Goal: Navigation & Orientation: Find specific page/section

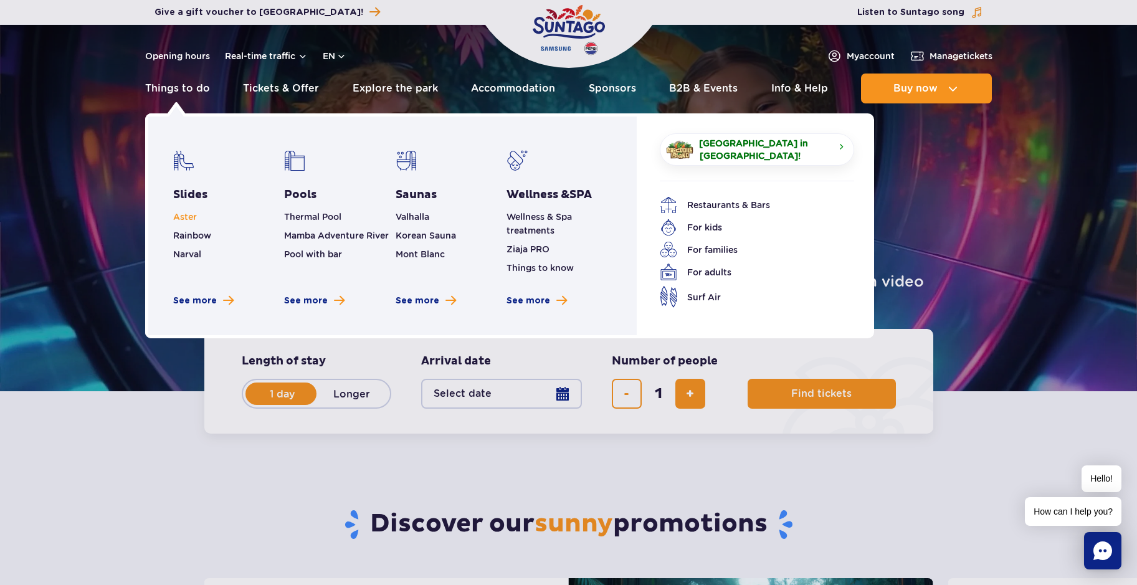
click at [184, 217] on span "Aster" at bounding box center [185, 217] width 24 height 10
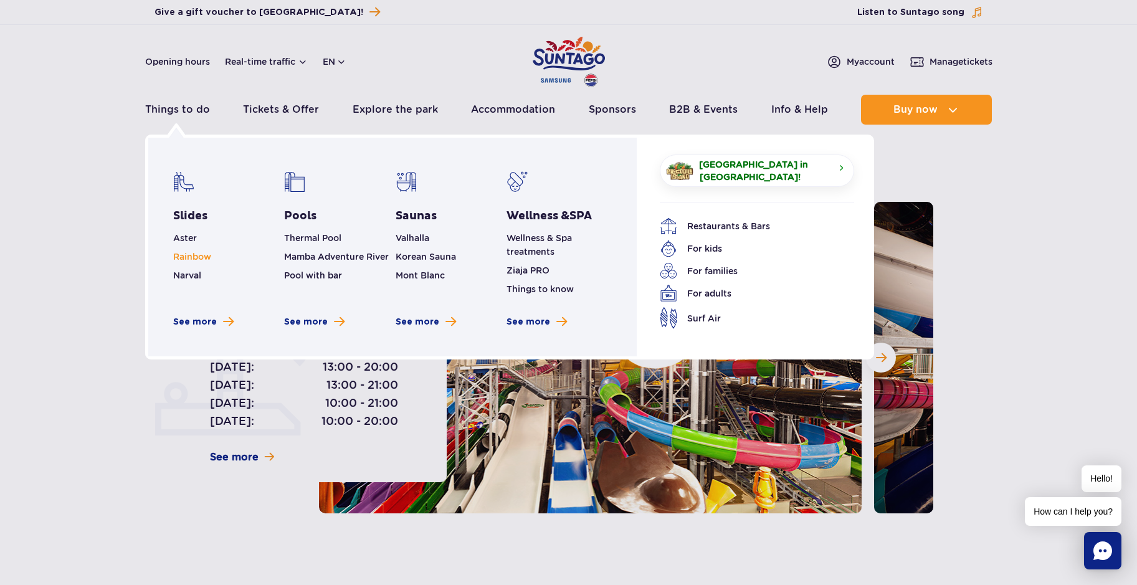
click at [188, 253] on span "Rainbow" at bounding box center [192, 257] width 38 height 10
click at [318, 237] on link "Thermal Pool" at bounding box center [312, 238] width 57 height 10
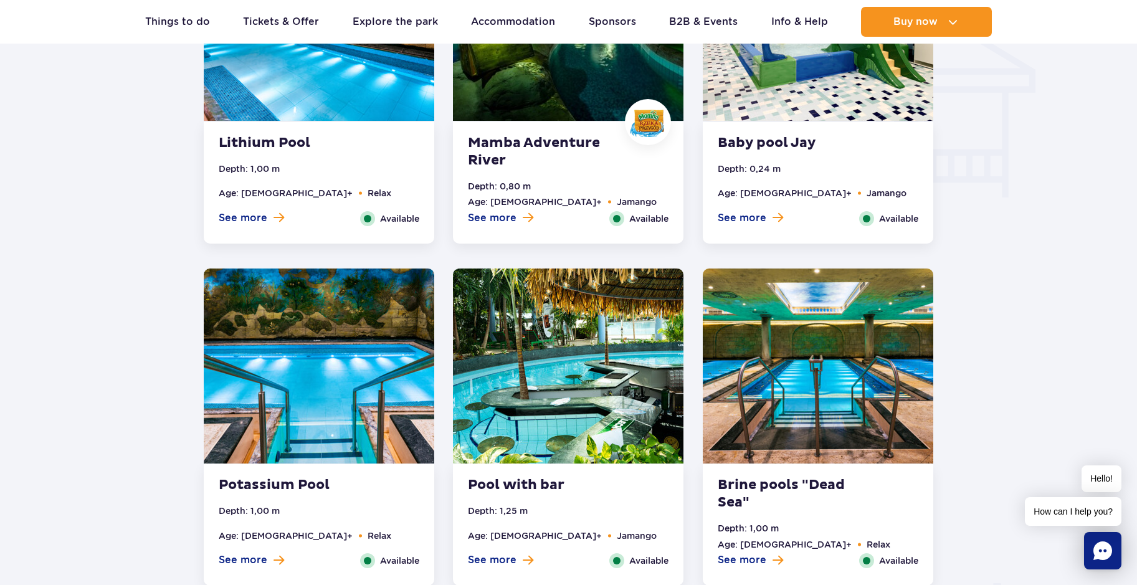
scroll to position [1592, 0]
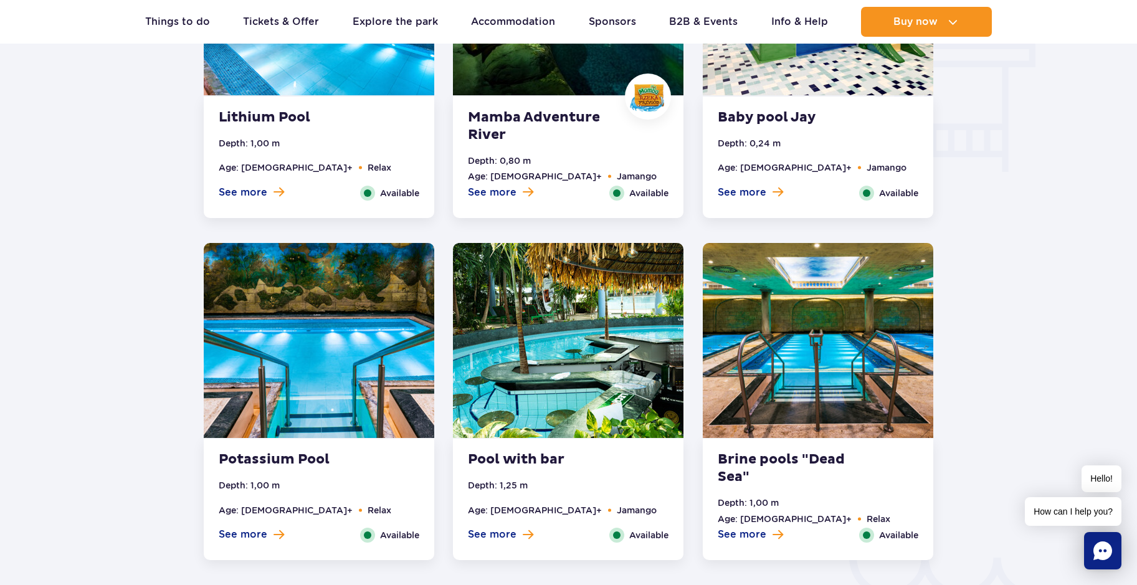
click at [1011, 143] on div at bounding box center [569, 153] width 1252 height 2234
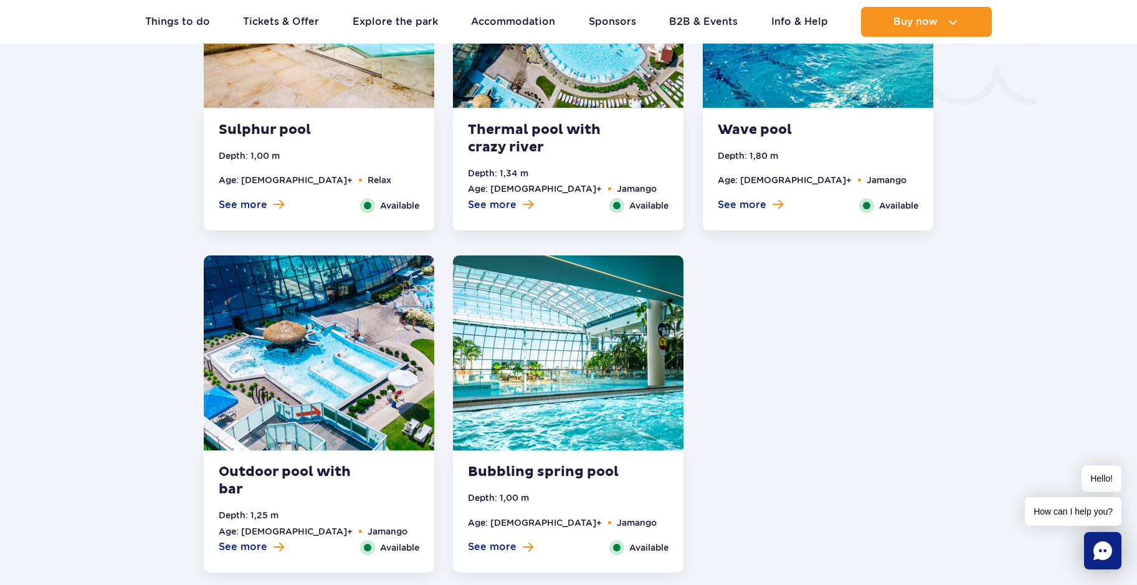
scroll to position [2266, 0]
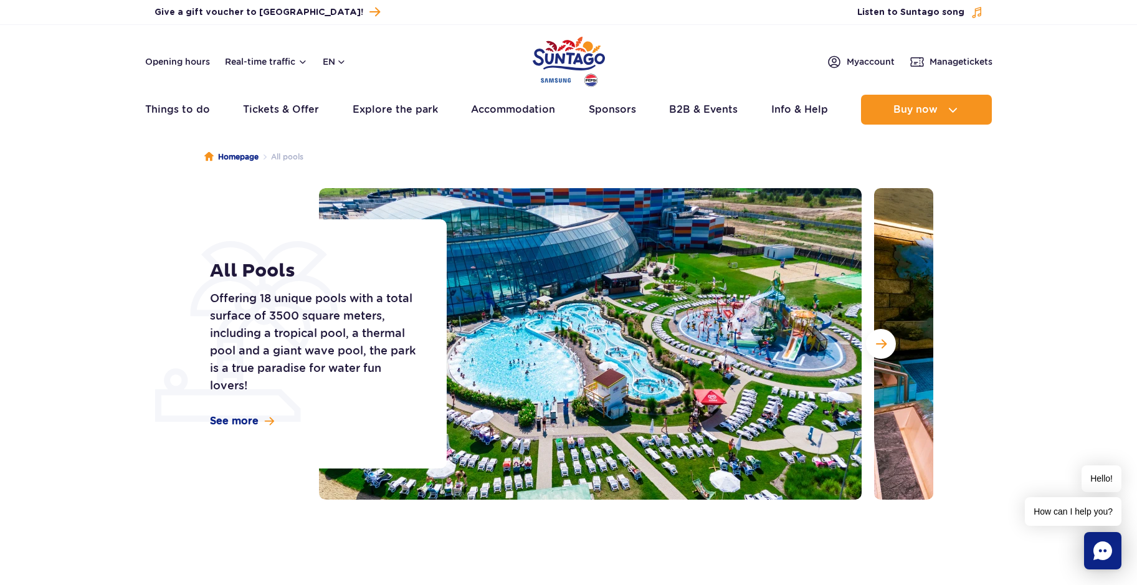
scroll to position [0, 0]
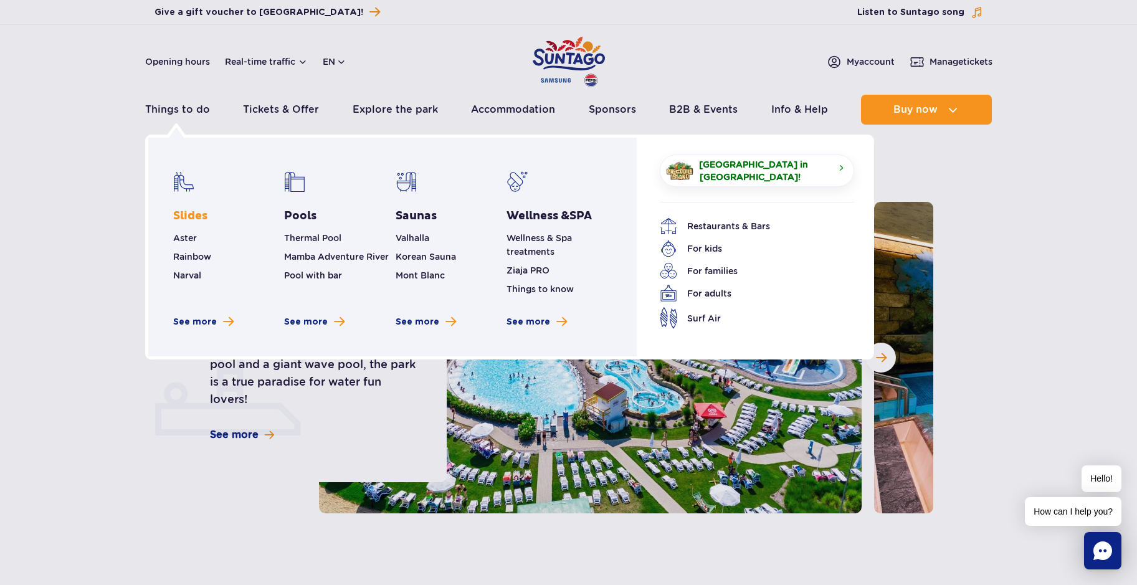
click at [189, 219] on link "Slides" at bounding box center [190, 216] width 34 height 15
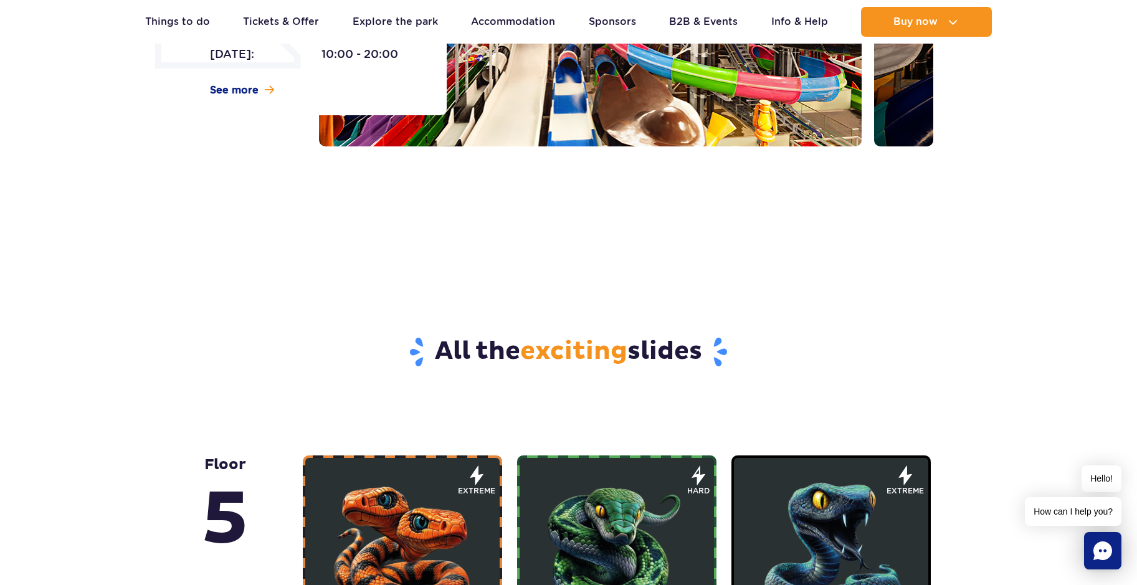
scroll to position [23, 0]
